Goal: Check status: Check status

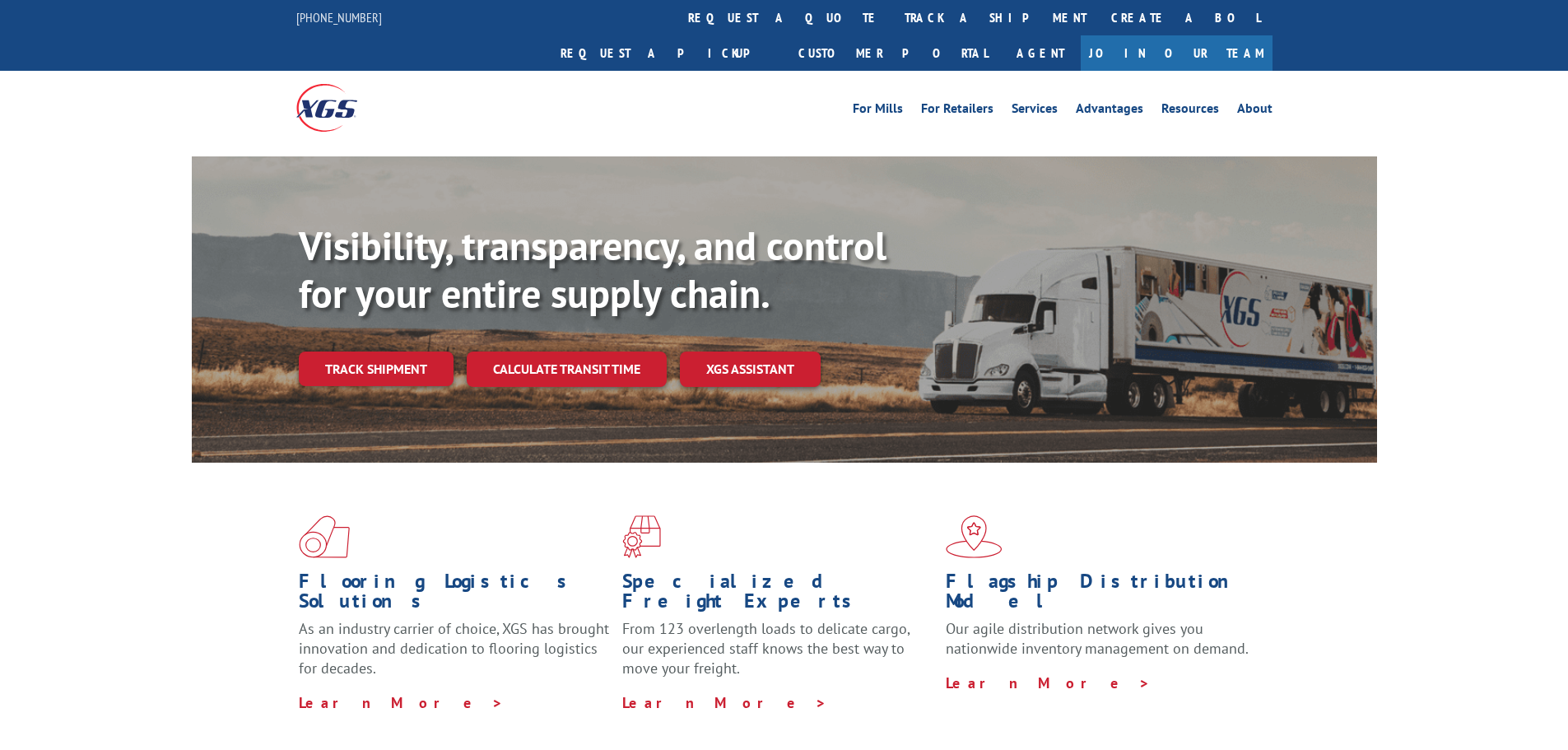
drag, startPoint x: 755, startPoint y: 21, endPoint x: 792, endPoint y: 52, distance: 48.3
click at [892, 21] on link "track a shipment" at bounding box center [995, 18] width 206 height 35
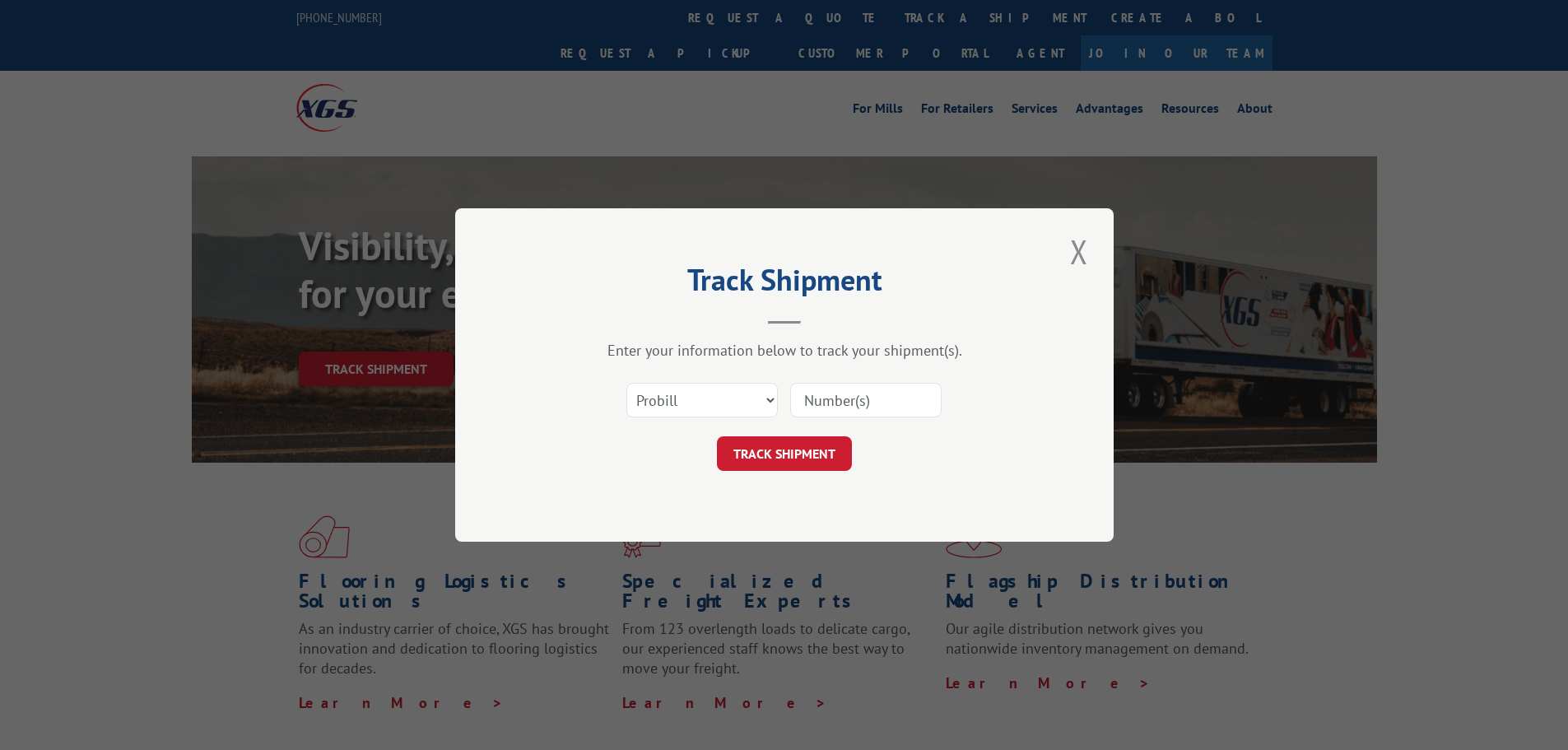
click at [863, 408] on input at bounding box center [865, 399] width 151 height 34
paste input "17103015"
type input "17103015"
click at [789, 462] on button "TRACK SHIPMENT" at bounding box center [784, 453] width 135 height 34
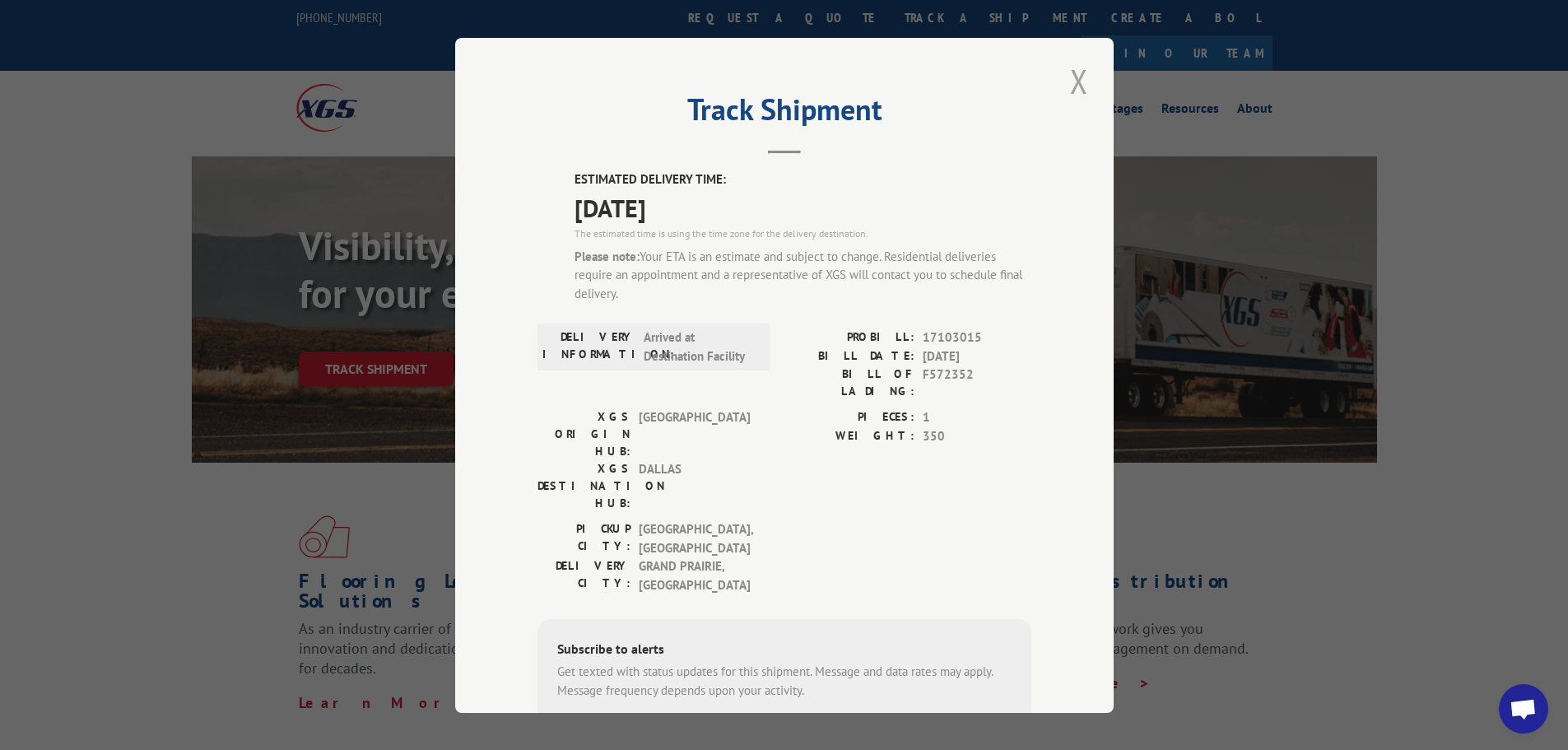
click at [1083, 84] on button "Close modal" at bounding box center [1078, 81] width 28 height 45
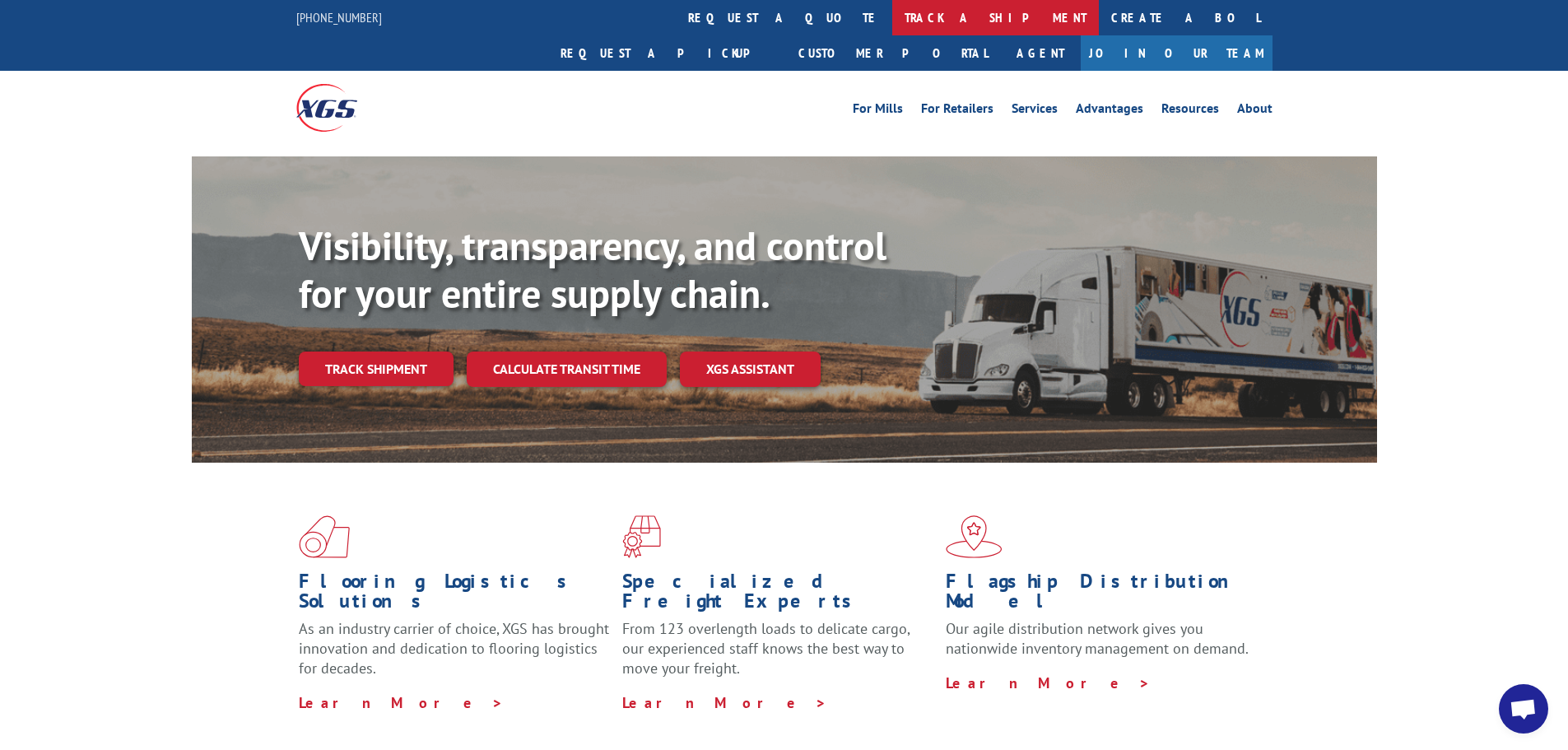
click at [892, 6] on link "track a shipment" at bounding box center [995, 18] width 206 height 35
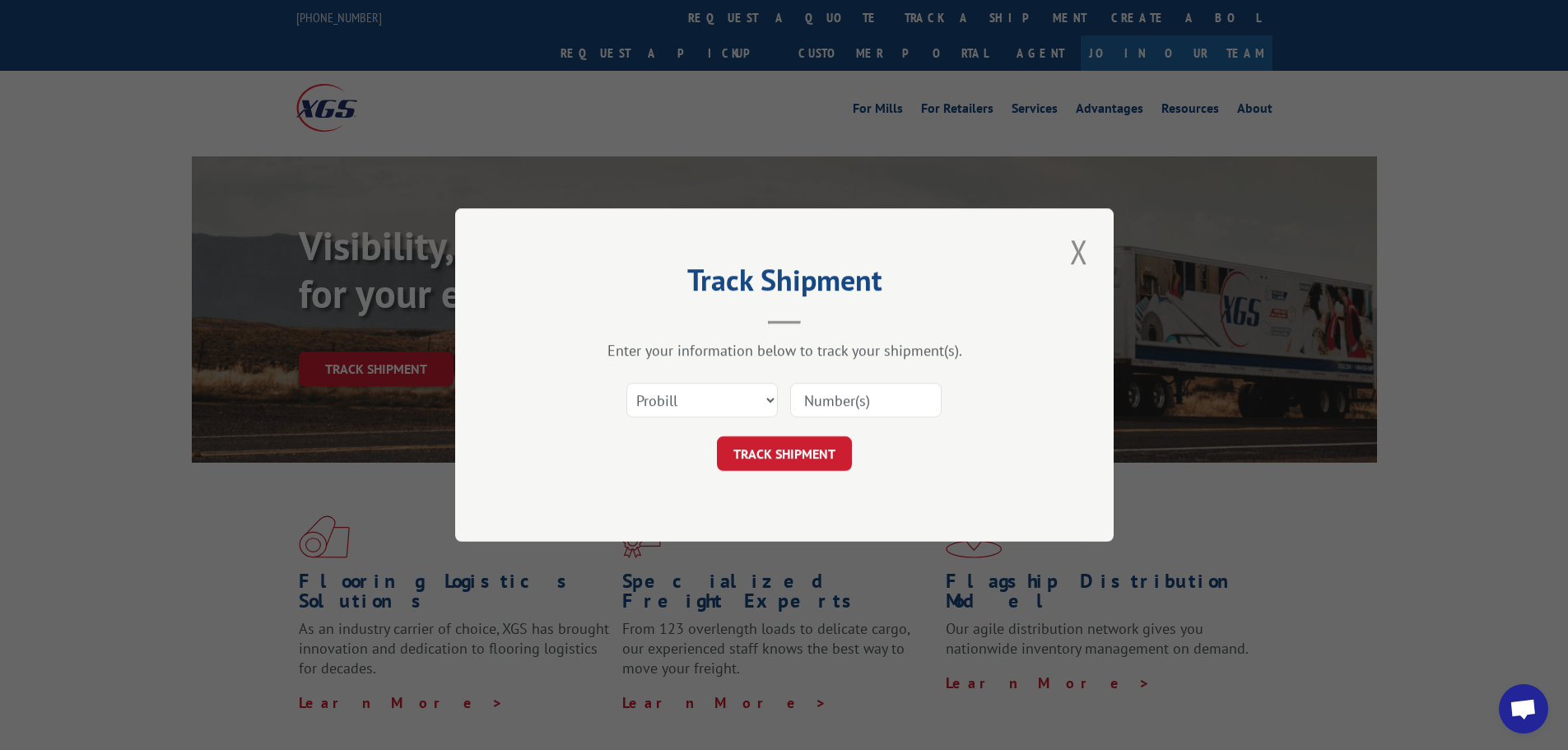
click at [871, 405] on input at bounding box center [865, 399] width 151 height 34
paste input "16928718"
type input "16928718"
click at [800, 454] on button "TRACK SHIPMENT" at bounding box center [784, 453] width 135 height 34
